Goal: Navigation & Orientation: Find specific page/section

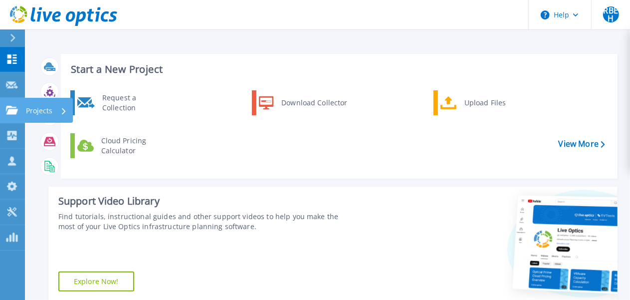
click at [10, 110] on icon at bounding box center [12, 110] width 12 height 8
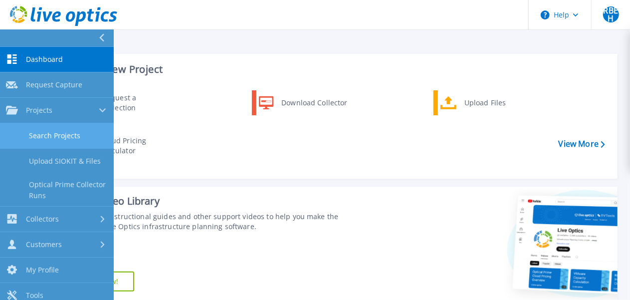
click at [72, 134] on link "Search Projects" at bounding box center [57, 135] width 114 height 25
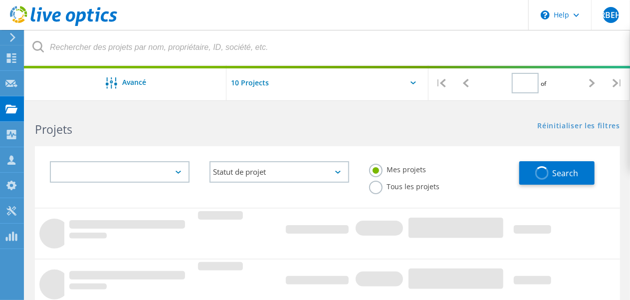
type input "1"
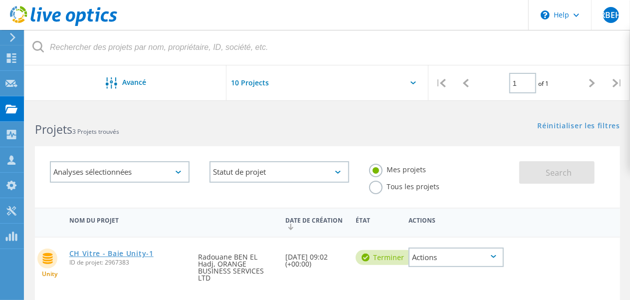
click at [126, 254] on link "CH Vitre - Baie Unity-1" at bounding box center [111, 253] width 84 height 7
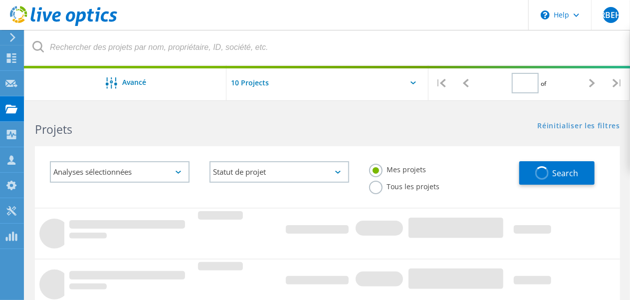
type input "1"
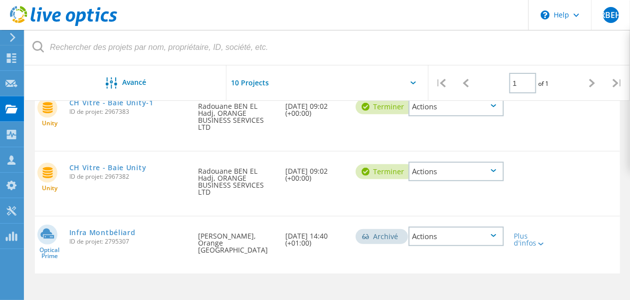
scroll to position [152, 0]
click at [126, 163] on link "CH Vitre - Baie Unity" at bounding box center [107, 166] width 77 height 7
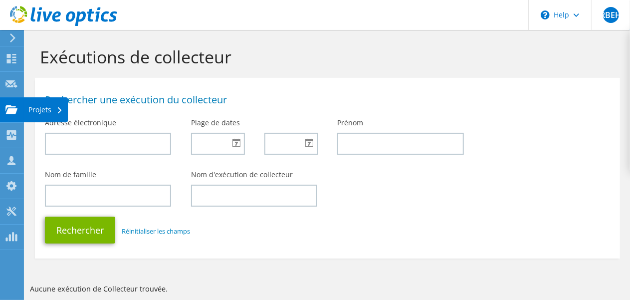
click at [37, 108] on div "Projets" at bounding box center [45, 109] width 44 height 25
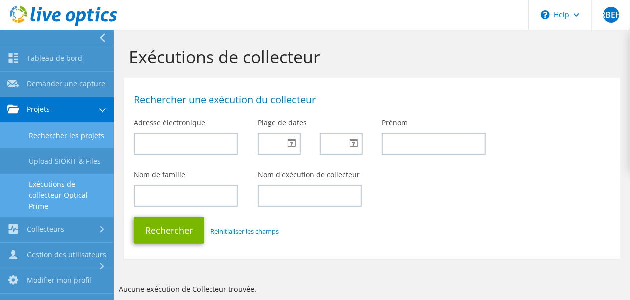
click at [63, 148] on link "Rechercher les projets" at bounding box center [57, 135] width 114 height 25
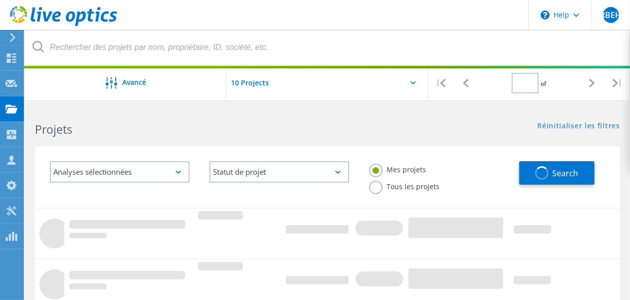
type input "1"
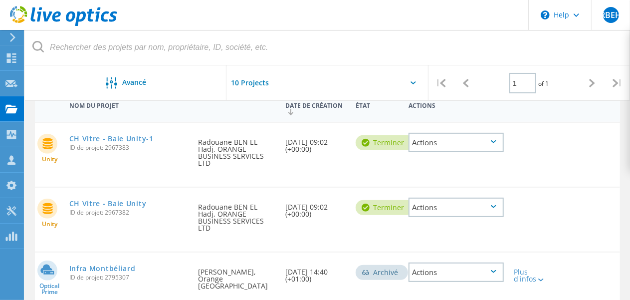
scroll to position [116, 0]
click at [122, 135] on link "CH Vitre - Baie Unity-1" at bounding box center [111, 137] width 84 height 7
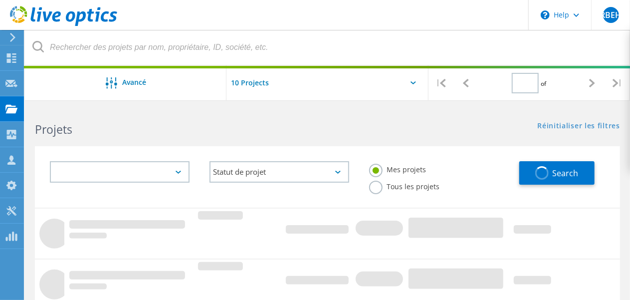
type input "1"
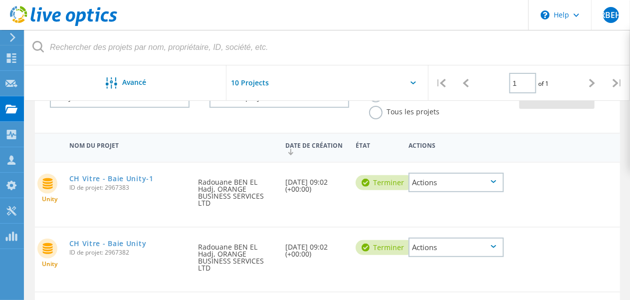
scroll to position [88, 0]
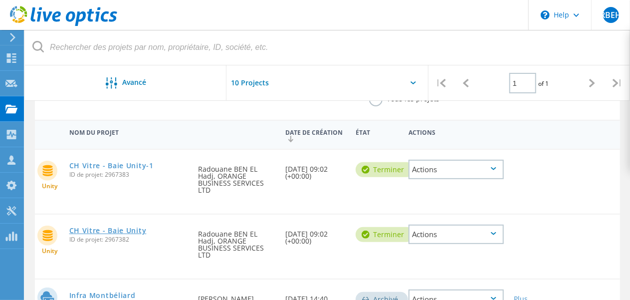
click at [121, 227] on link "CH Vitre - Baie Unity" at bounding box center [107, 230] width 77 height 7
